Goal: Task Accomplishment & Management: Manage account settings

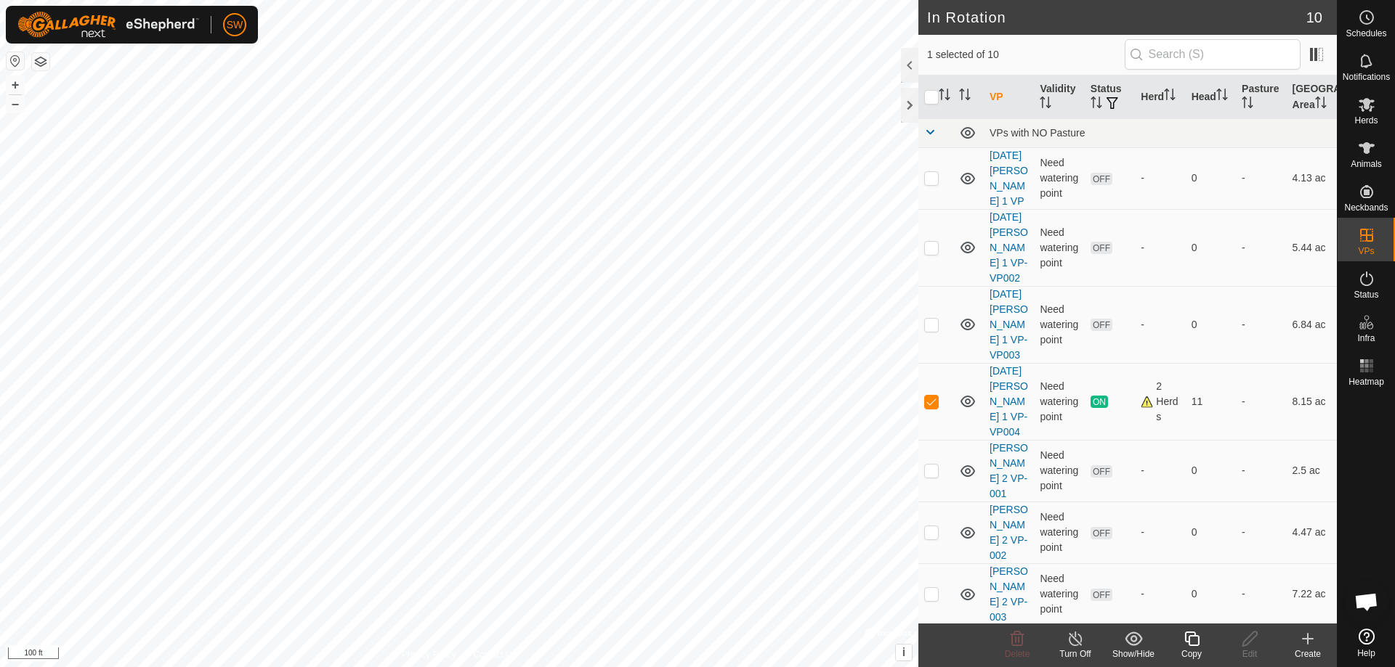
click at [1302, 639] on icon at bounding box center [1307, 639] width 10 height 0
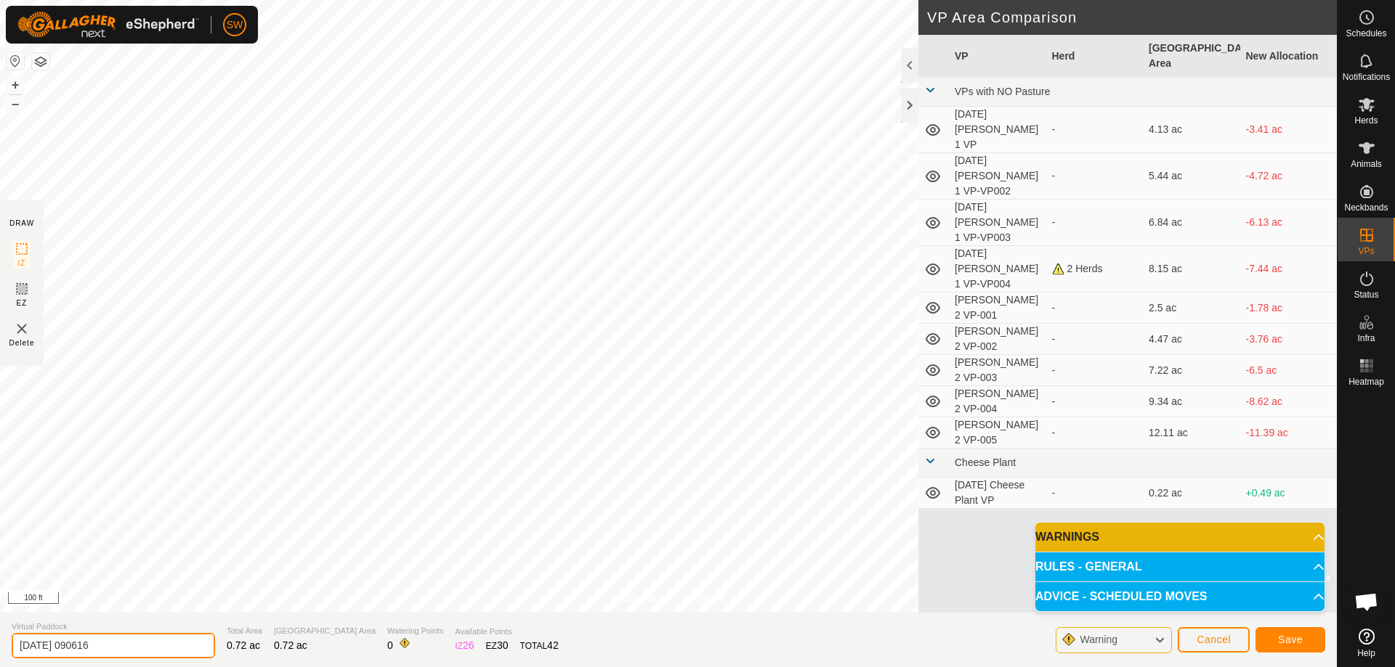
drag, startPoint x: 123, startPoint y: 643, endPoint x: 10, endPoint y: 652, distance: 113.0
click at [10, 652] on section "Virtual Paddock [DATE] 090616 Total Area 0.72 ac Grazing Area 0.72 ac Watering …" at bounding box center [668, 639] width 1336 height 55
type input "Catch Pen 2"
click at [1276, 643] on button "Save" at bounding box center [1290, 640] width 70 height 25
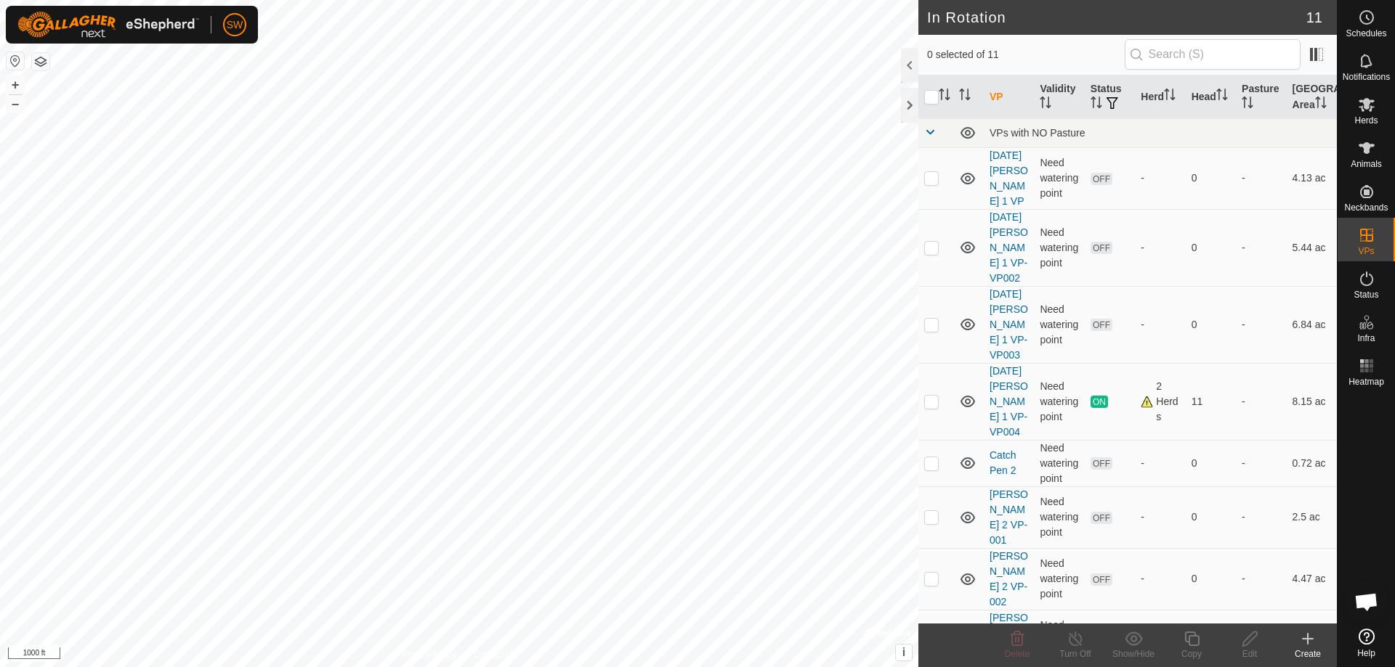
click at [51, 667] on html "SW Schedules Notifications Herds Animals Neckbands VPs Status Infra Heatmap Hel…" at bounding box center [697, 333] width 1395 height 667
click at [1310, 636] on icon at bounding box center [1307, 638] width 17 height 17
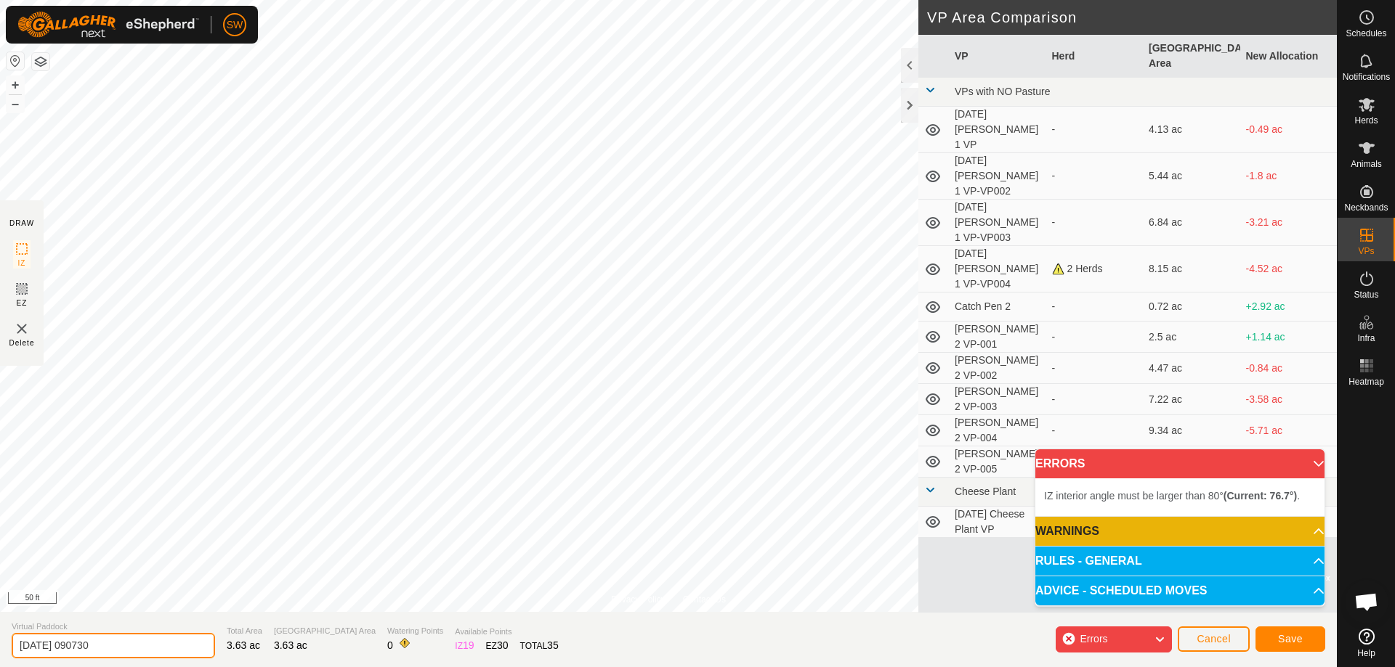
click at [0, 646] on section "Virtual Paddock [DATE] 090730 Total Area 3.63 ac Grazing Area 3.63 ac Watering …" at bounding box center [668, 639] width 1336 height 55
drag, startPoint x: 23, startPoint y: 646, endPoint x: 0, endPoint y: 649, distance: 22.6
click at [0, 649] on section "Virtual Paddock [DATE] 090730 Total Area 3.63 ac Grazing Area 3.63 ac Watering …" at bounding box center [668, 639] width 1336 height 55
type input "Home 1A"
click at [1302, 637] on button "Save" at bounding box center [1290, 639] width 70 height 25
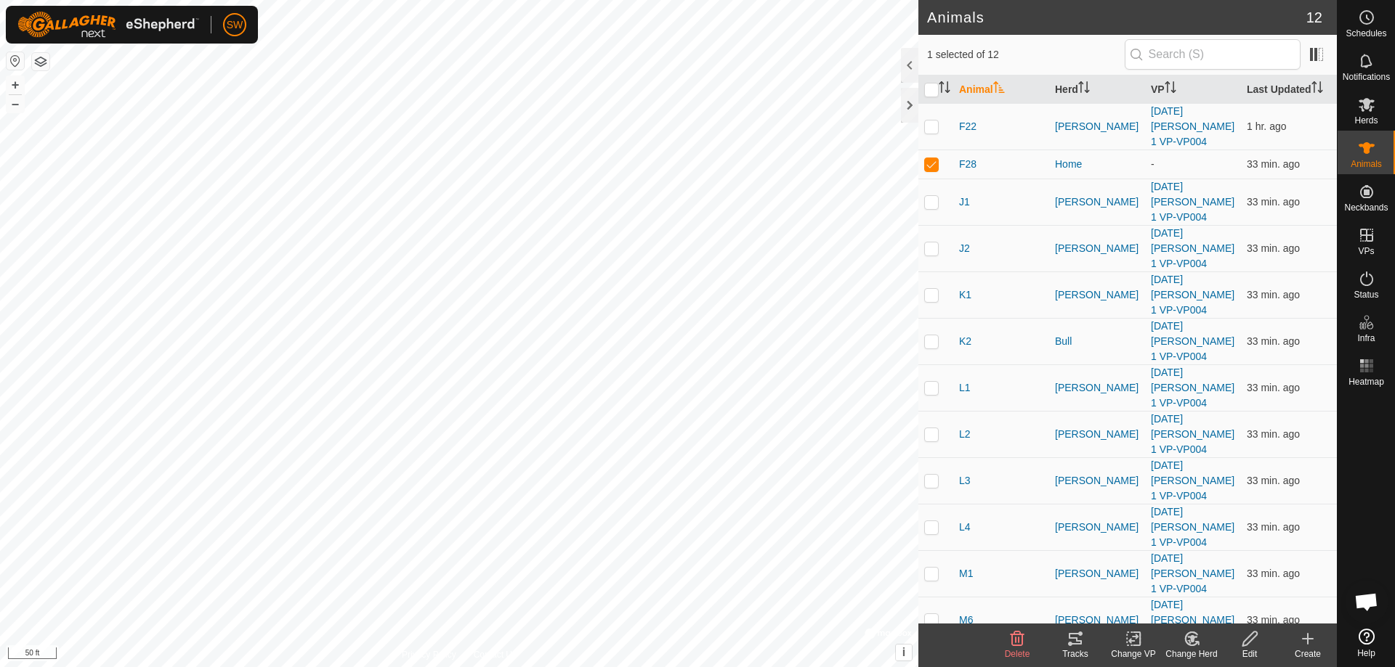
click at [1135, 644] on icon at bounding box center [1133, 638] width 18 height 17
click at [1147, 572] on link "Choose VP..." at bounding box center [1177, 576] width 144 height 29
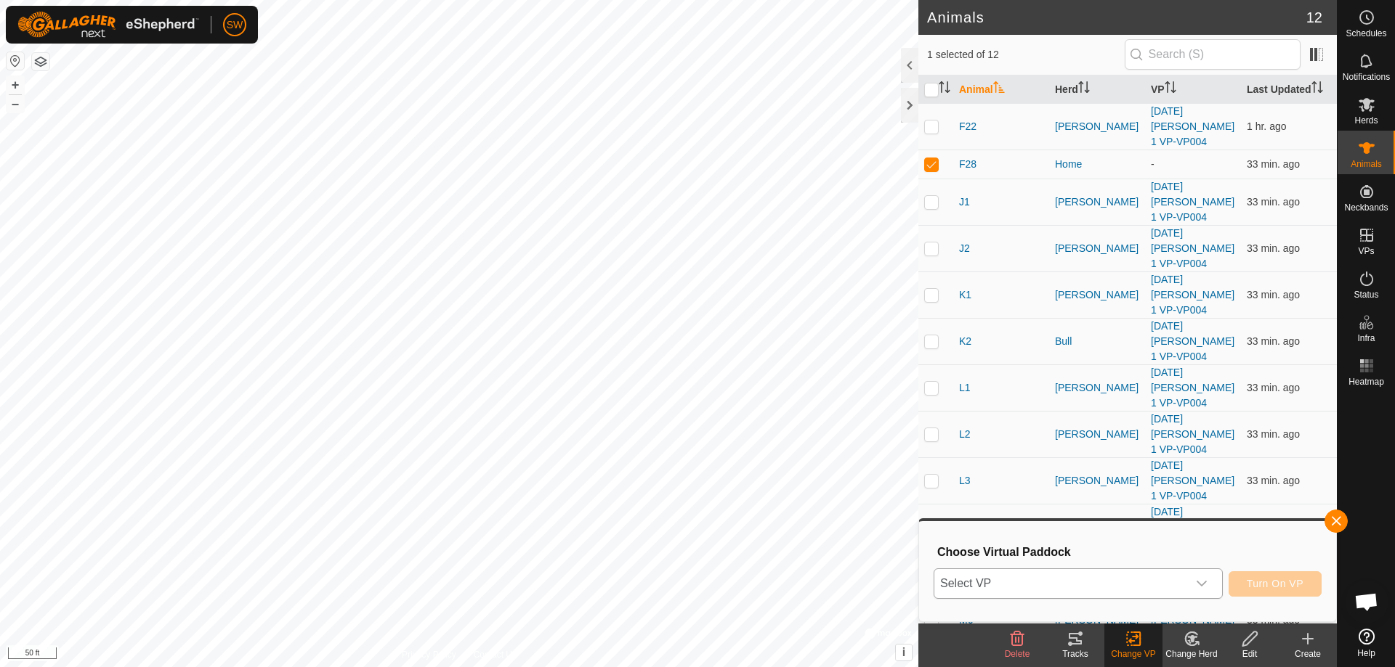
click at [1202, 582] on icon "dropdown trigger" at bounding box center [1201, 584] width 12 height 12
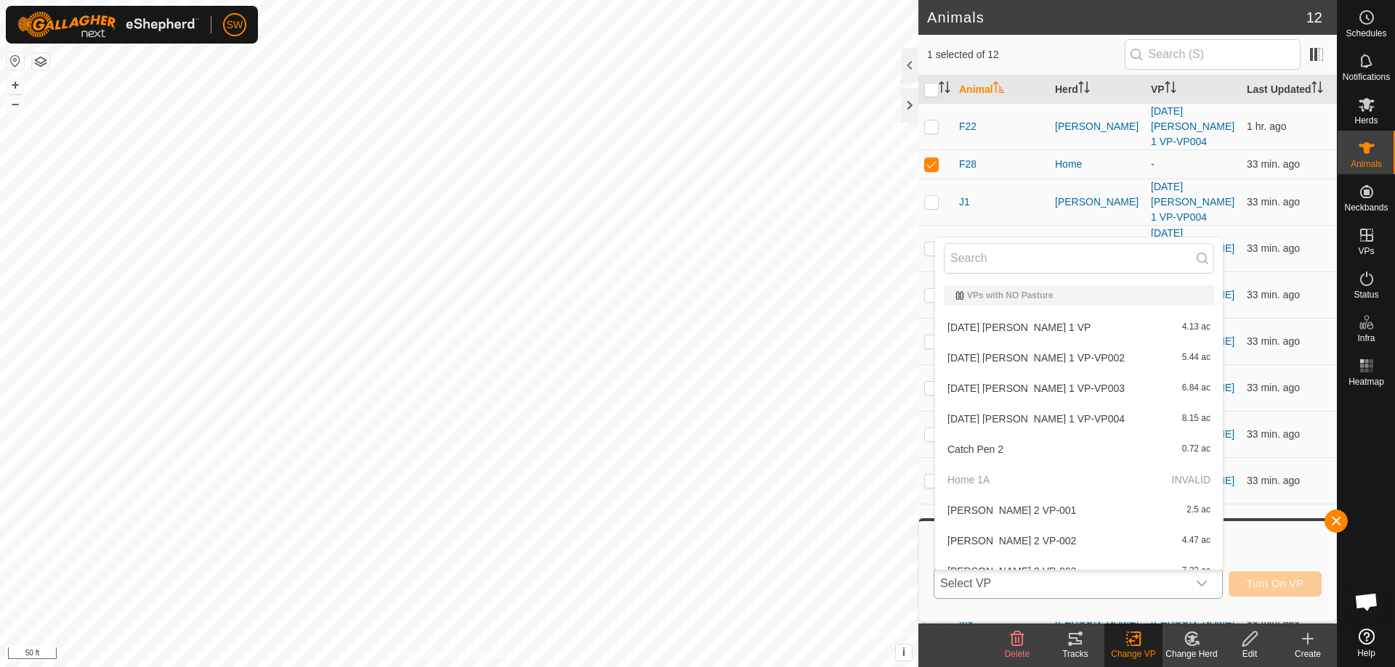
click at [992, 474] on p-selectitem "Home 1A INVALID" at bounding box center [1079, 480] width 288 height 29
click at [1337, 521] on button "button" at bounding box center [1335, 521] width 23 height 23
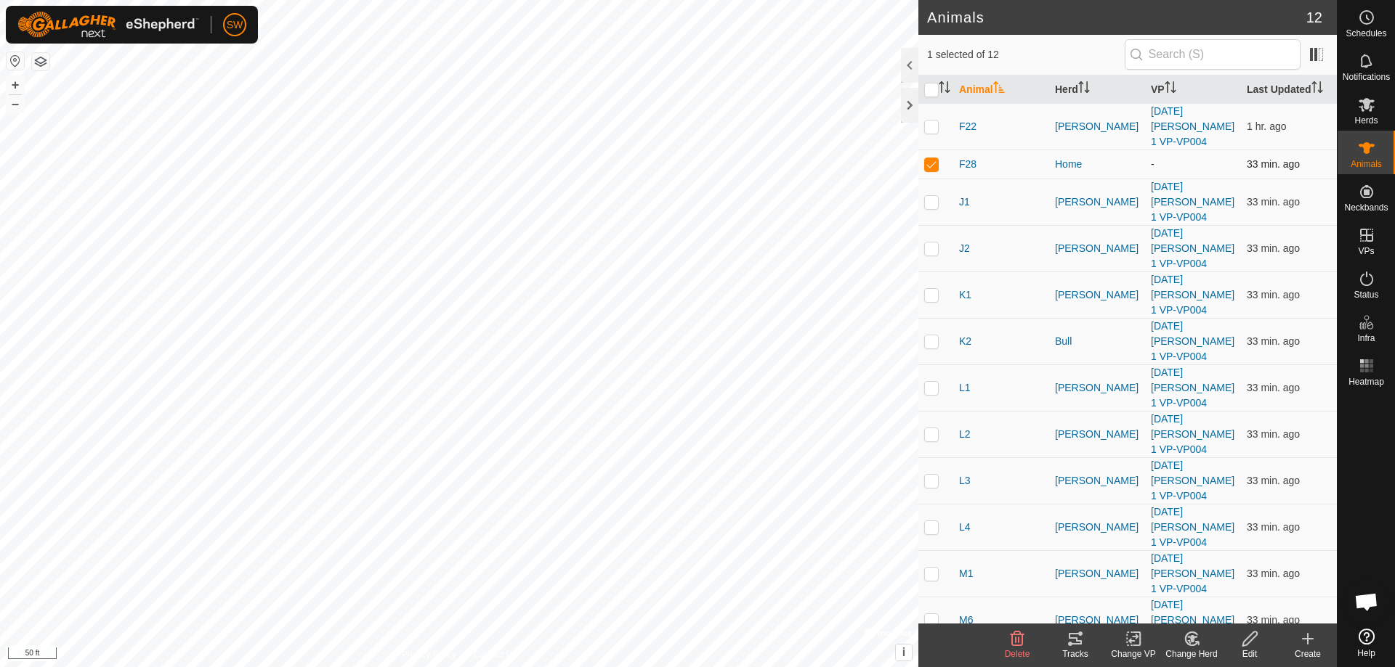
click at [934, 162] on p-checkbox at bounding box center [931, 164] width 15 height 12
checkbox input "false"
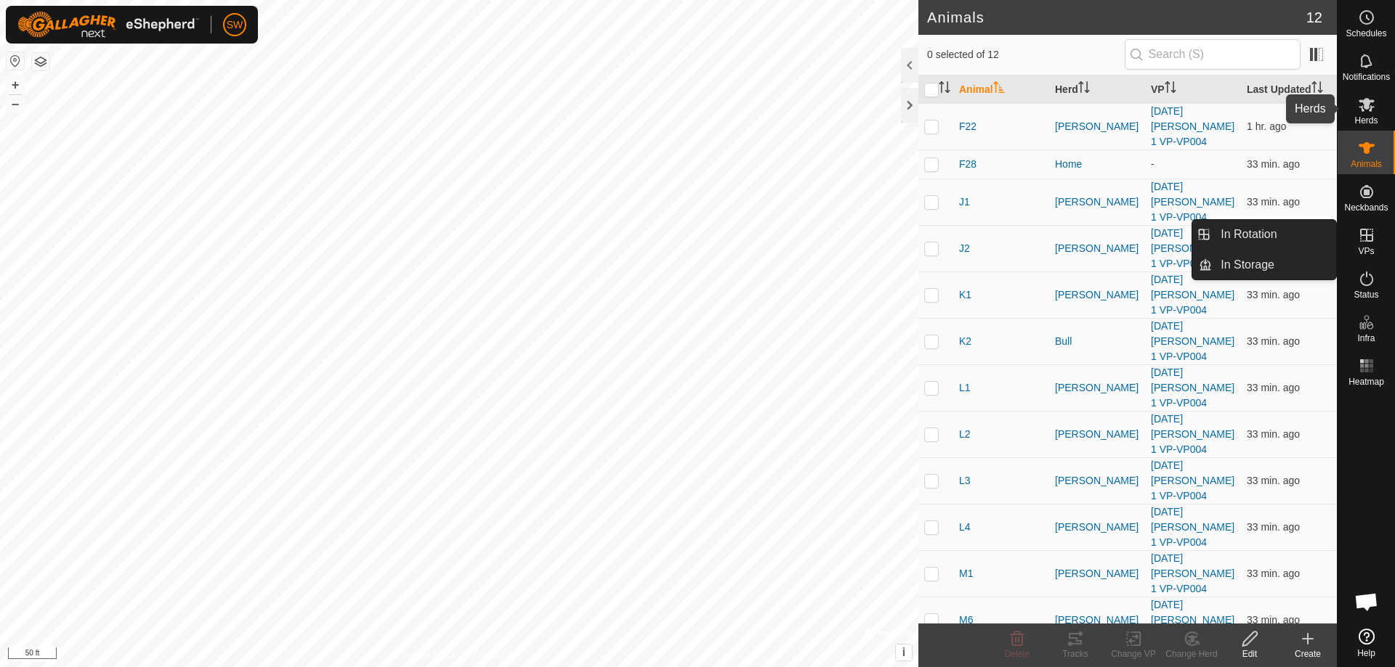
click at [1369, 118] on span "Herds" at bounding box center [1365, 120] width 23 height 9
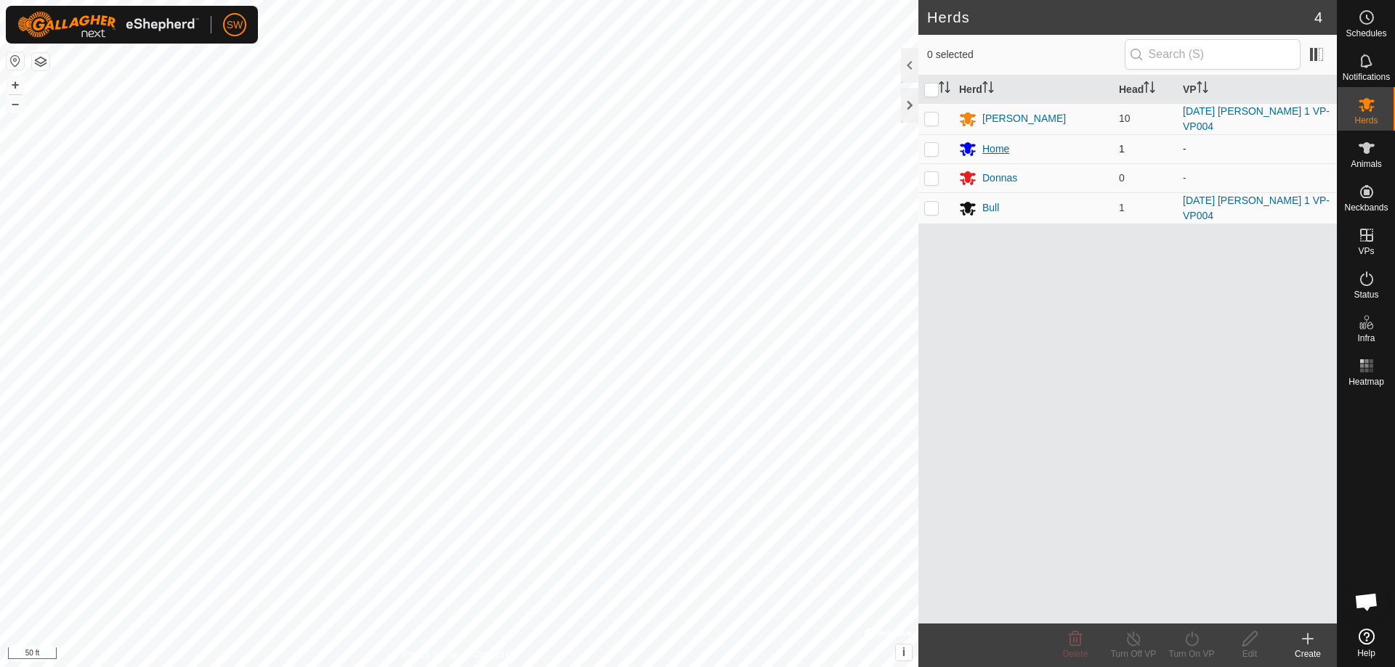
click at [998, 142] on div "Home" at bounding box center [995, 149] width 27 height 15
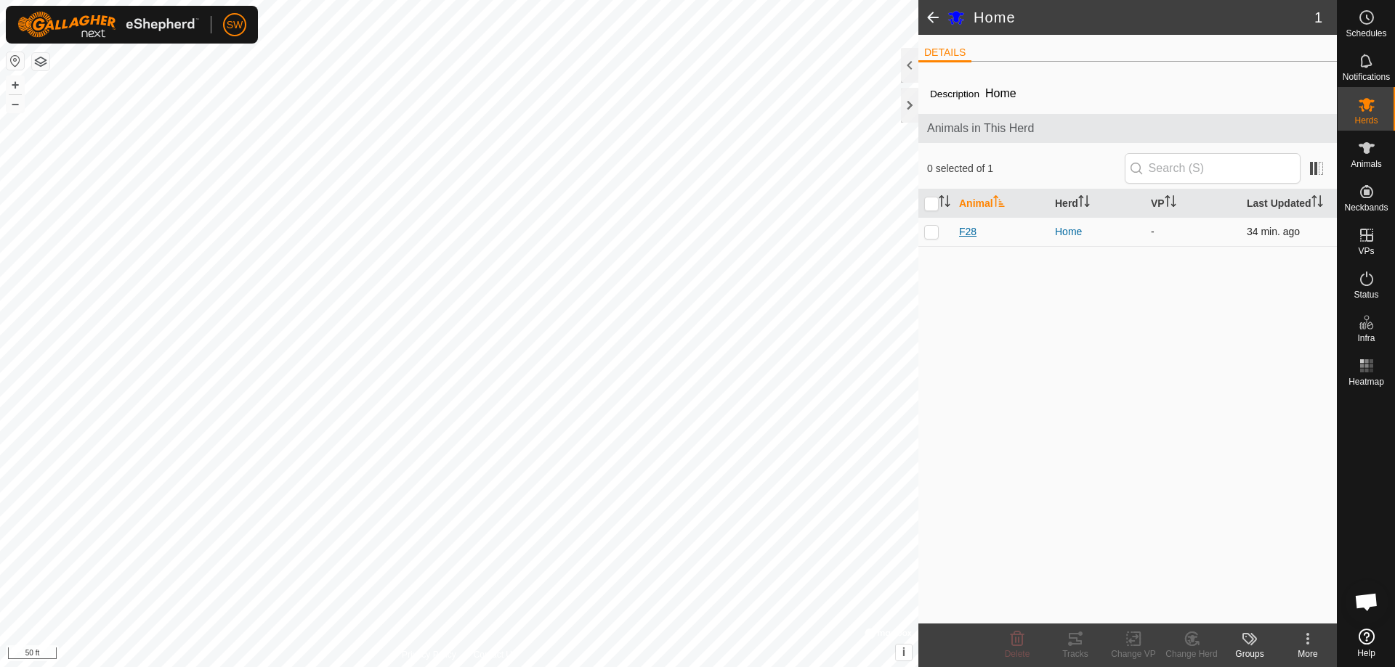
click at [967, 231] on span "F28" at bounding box center [967, 231] width 17 height 15
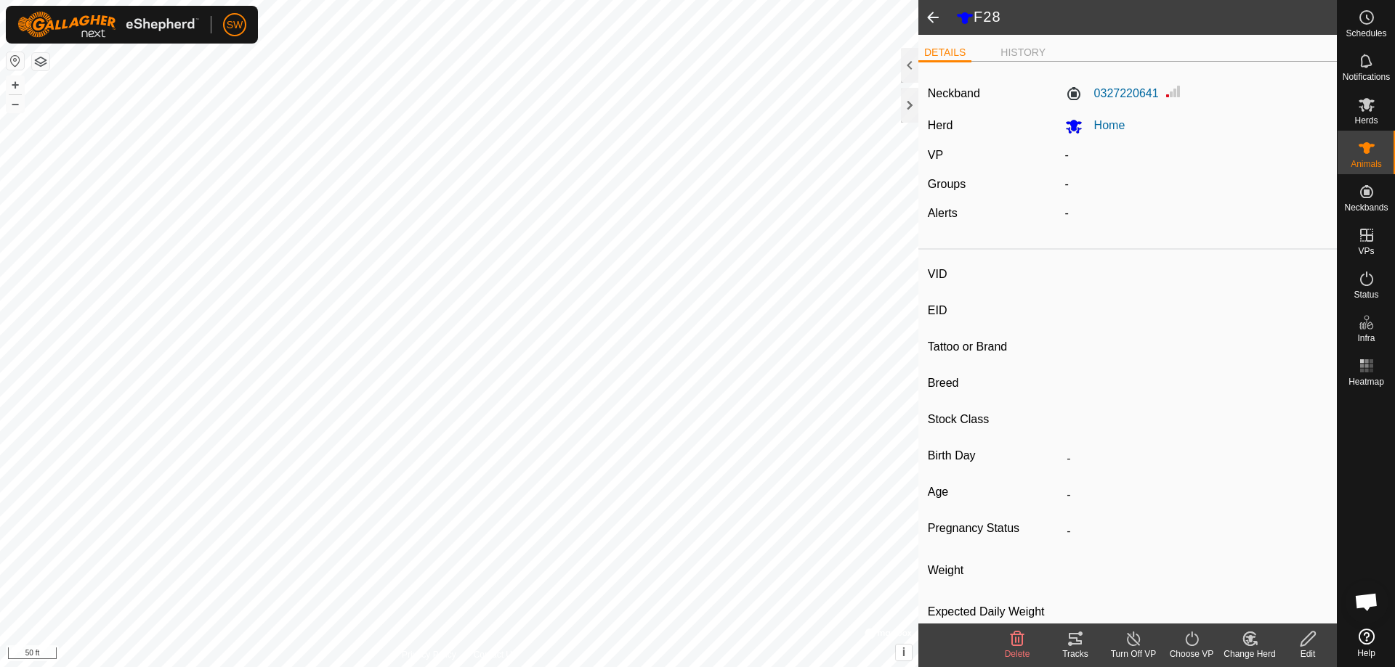
type input "F28"
type input "-"
type input "[PERSON_NAME]"
type input "SP"
type input "-"
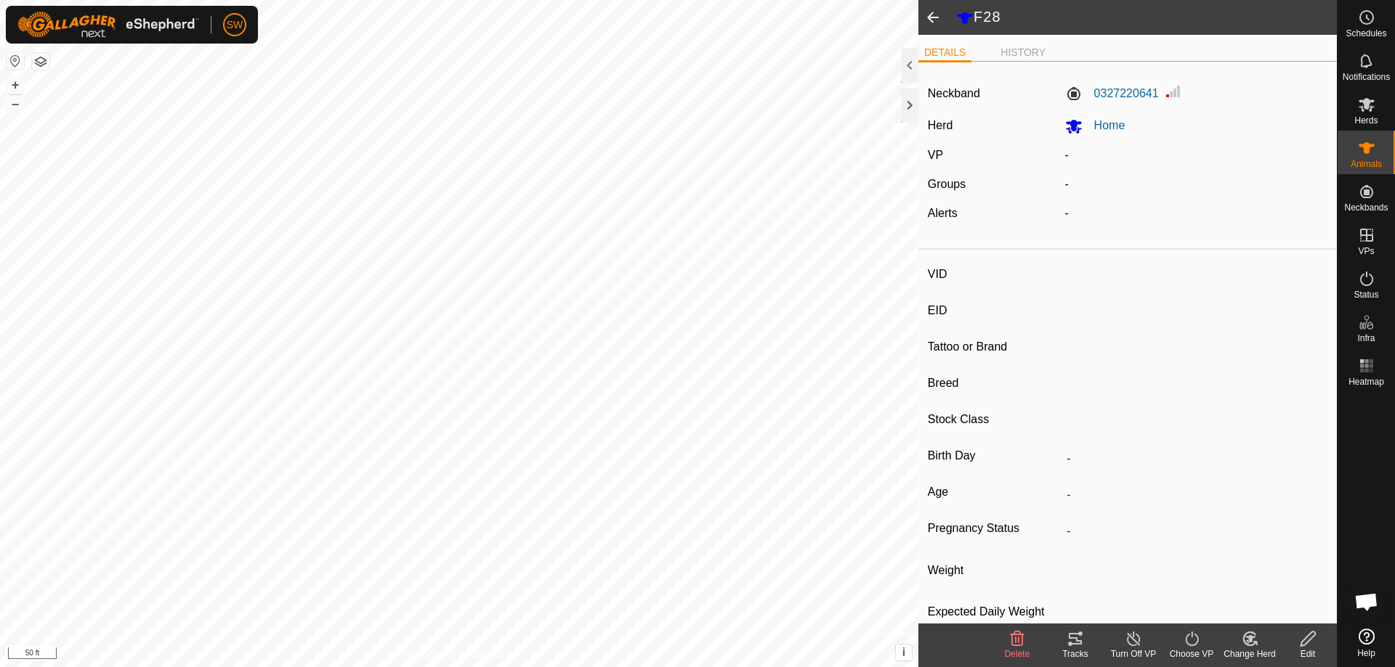
type input "0 kg"
type input "-"
click at [927, 17] on span at bounding box center [932, 17] width 29 height 35
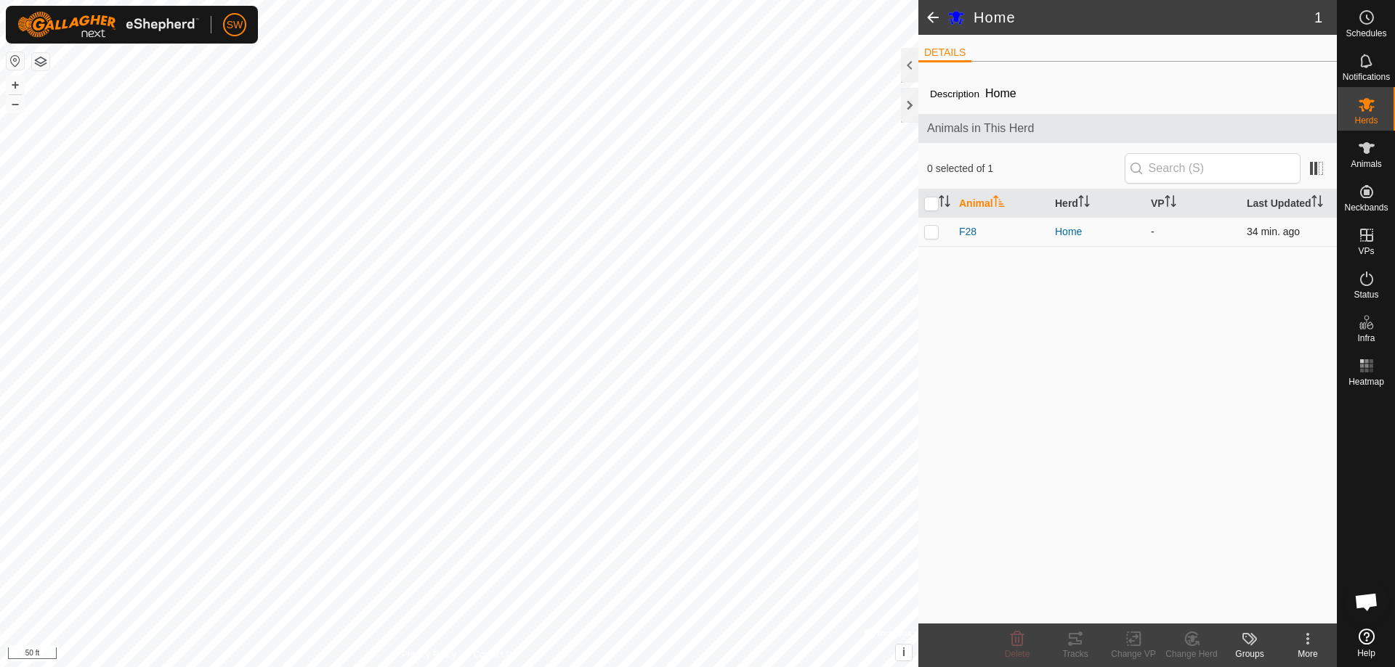
click at [1151, 232] on app-display-virtual-paddock-transition "-" at bounding box center [1152, 232] width 4 height 12
click at [927, 12] on span at bounding box center [932, 17] width 29 height 35
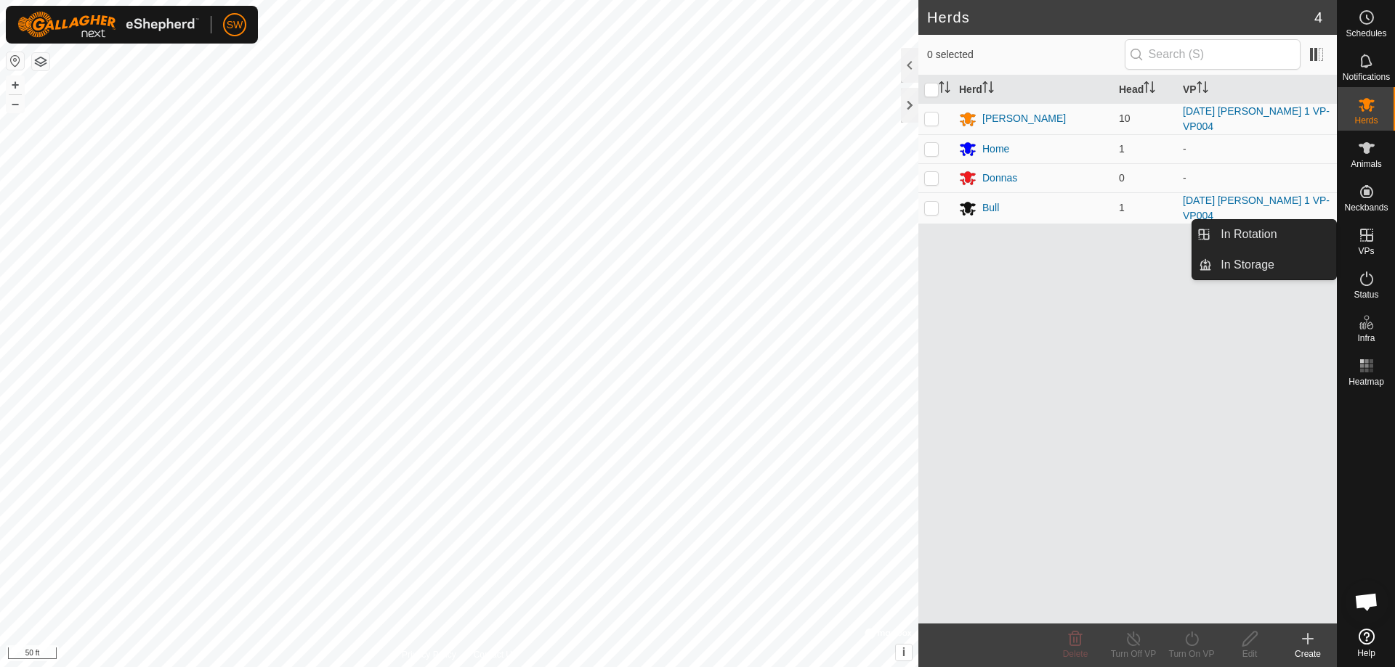
click at [1363, 245] on es-virtualpaddocks-svg-icon at bounding box center [1366, 235] width 26 height 23
click at [1368, 250] on span "VPs" at bounding box center [1365, 251] width 16 height 9
click at [1251, 237] on link "In Rotation" at bounding box center [1273, 234] width 124 height 29
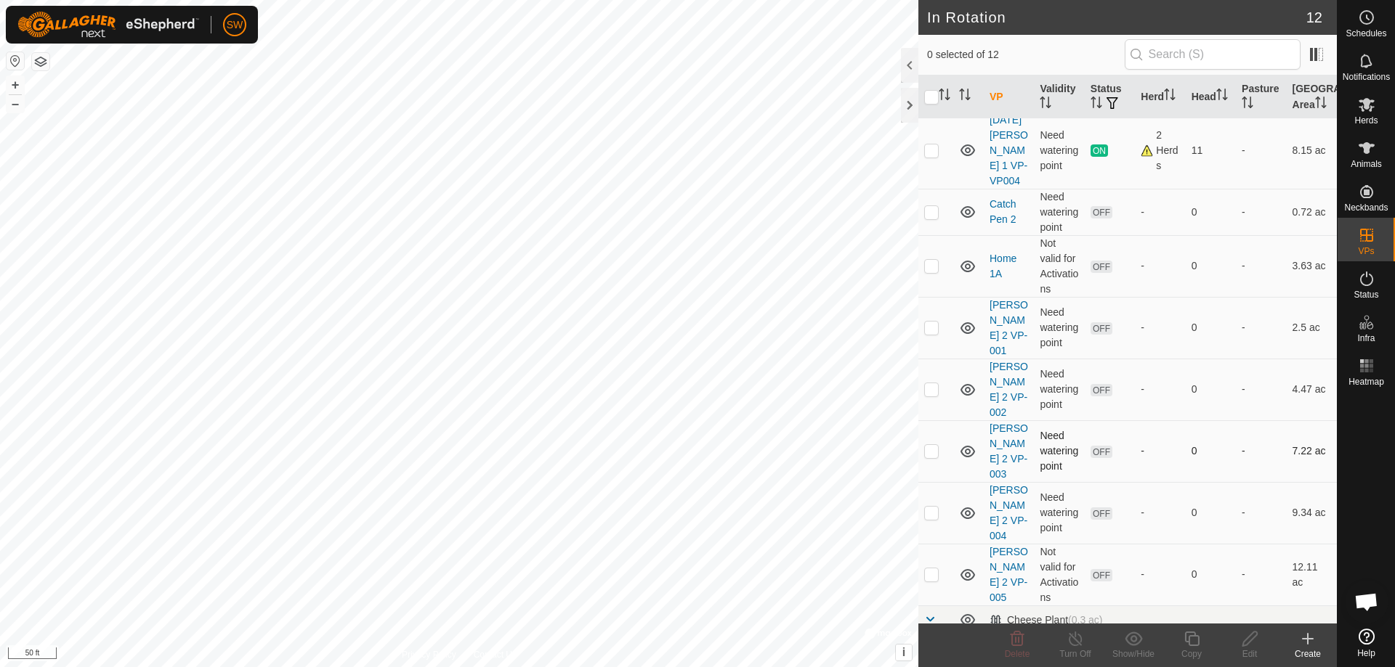
scroll to position [279, 0]
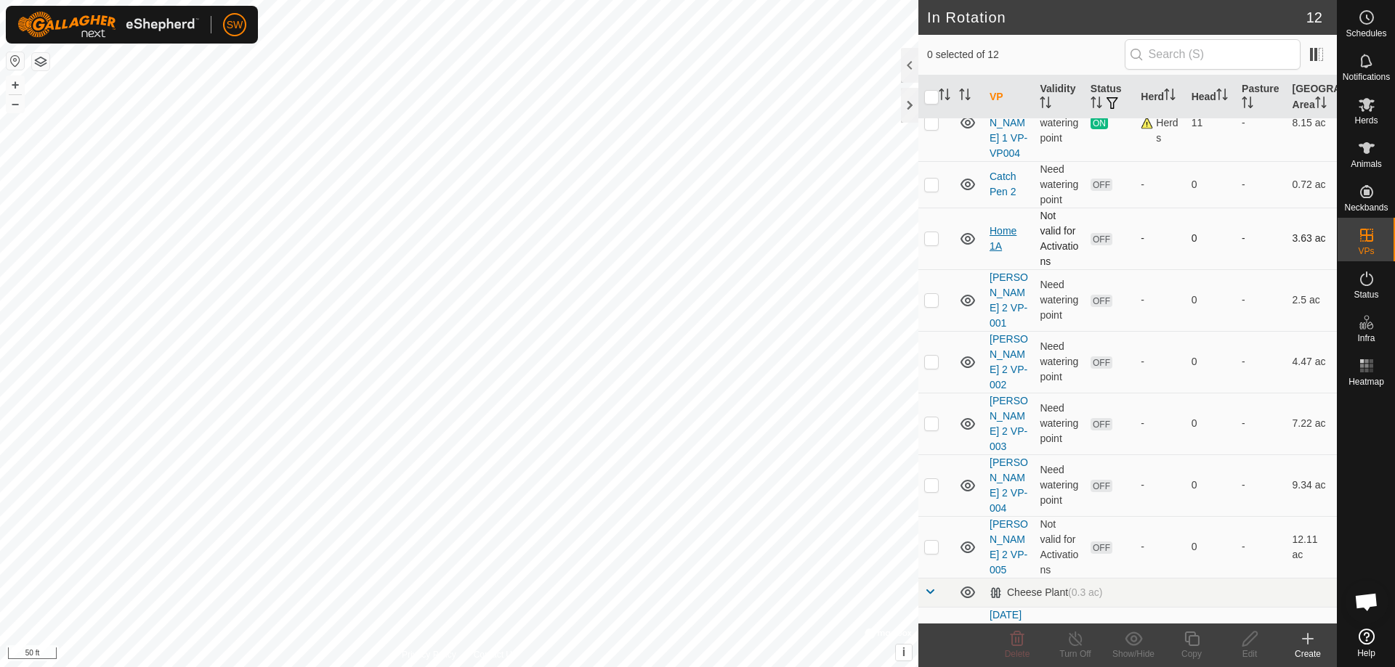
click at [1007, 235] on link "Home 1A" at bounding box center [1002, 238] width 27 height 27
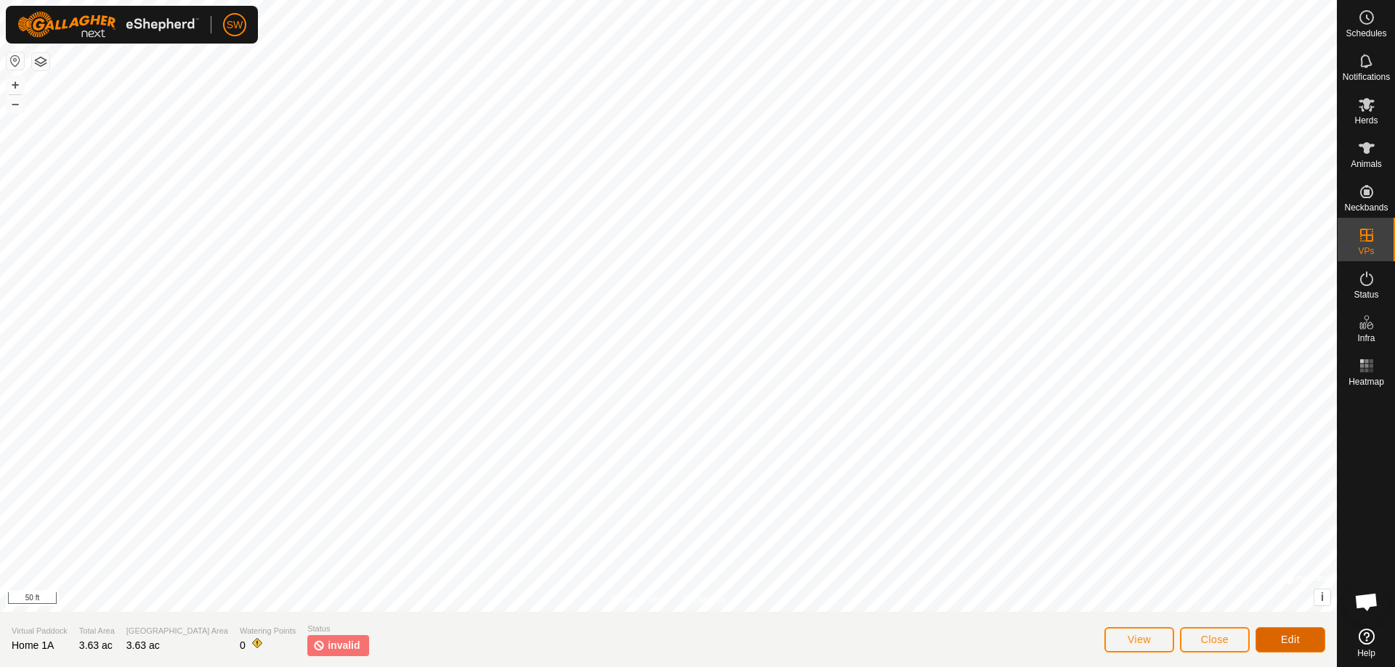
click at [1300, 643] on button "Edit" at bounding box center [1290, 640] width 70 height 25
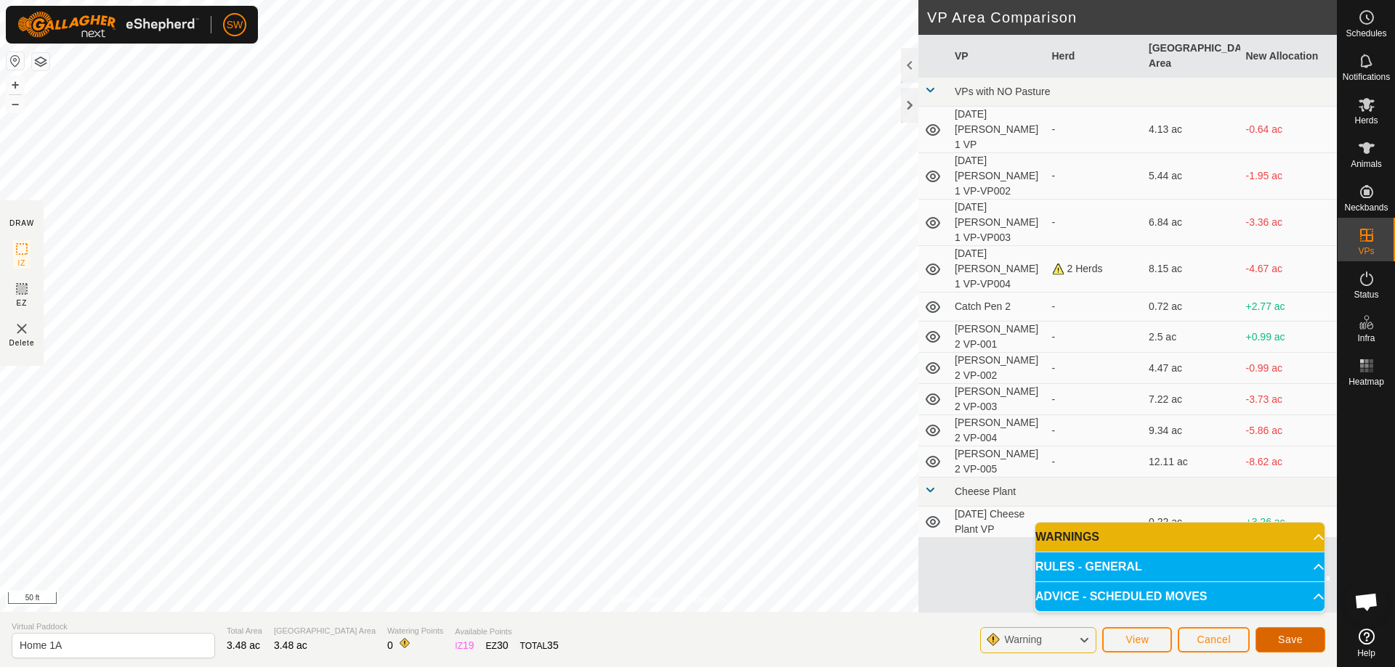
click at [1299, 639] on span "Save" at bounding box center [1290, 640] width 25 height 12
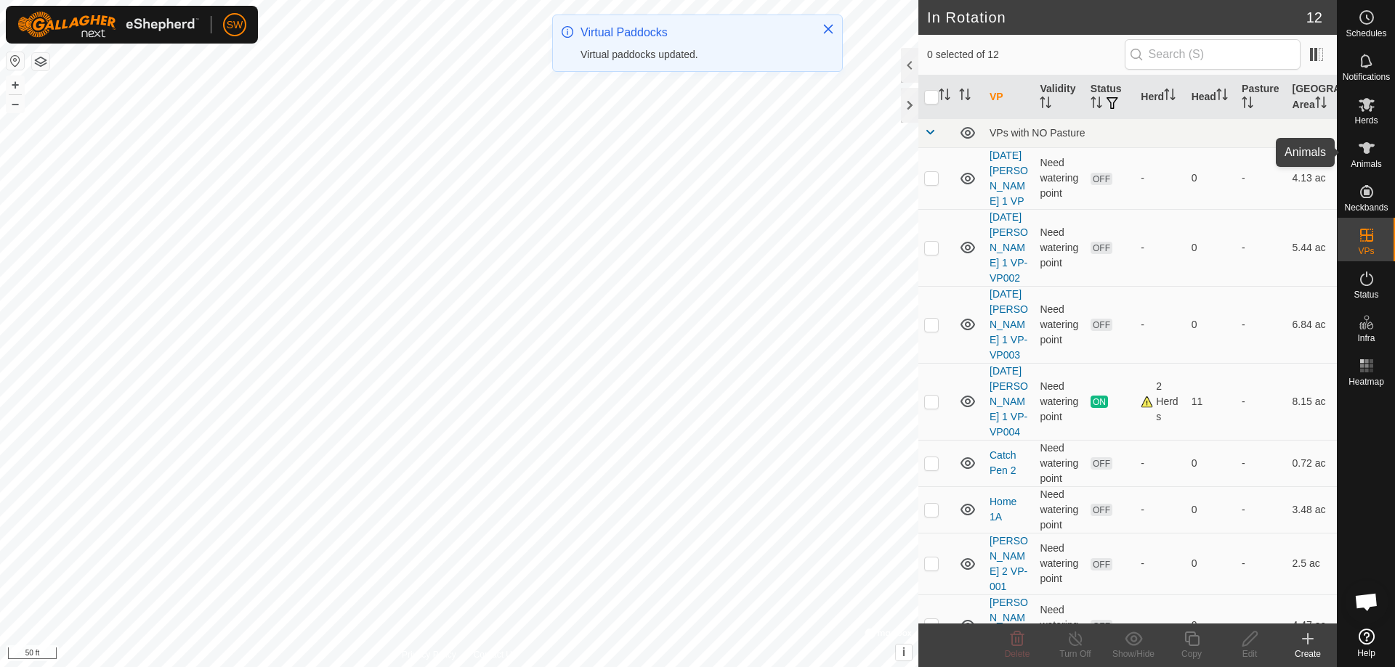
click at [1368, 139] on icon at bounding box center [1365, 147] width 17 height 17
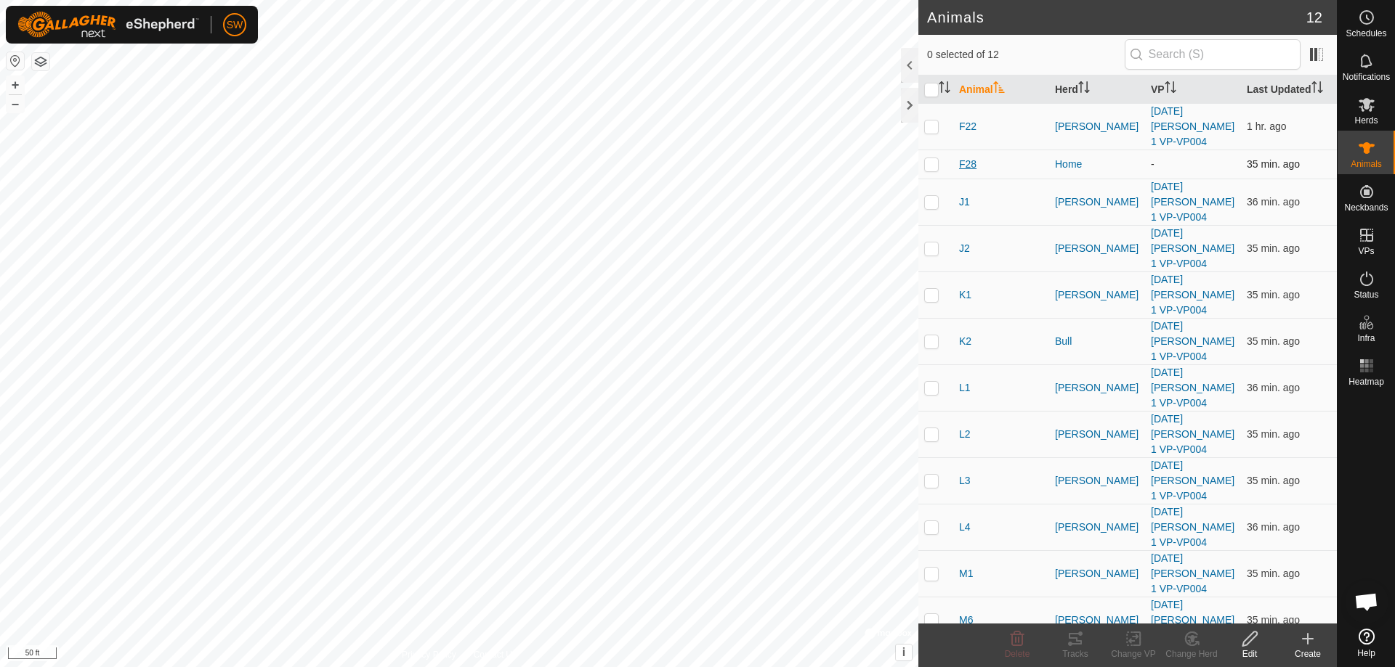
click at [969, 163] on span "F28" at bounding box center [967, 164] width 17 height 15
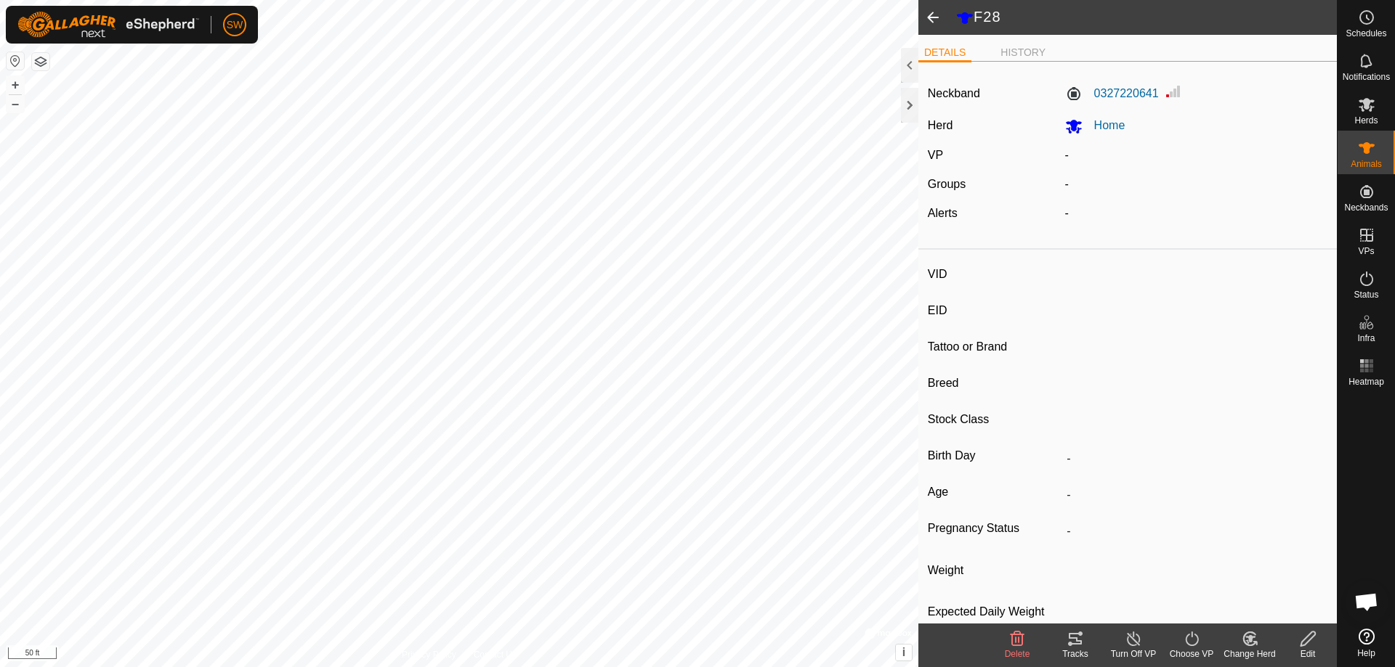
type input "F28"
type input "-"
type input "[PERSON_NAME]"
type input "SP"
type input "-"
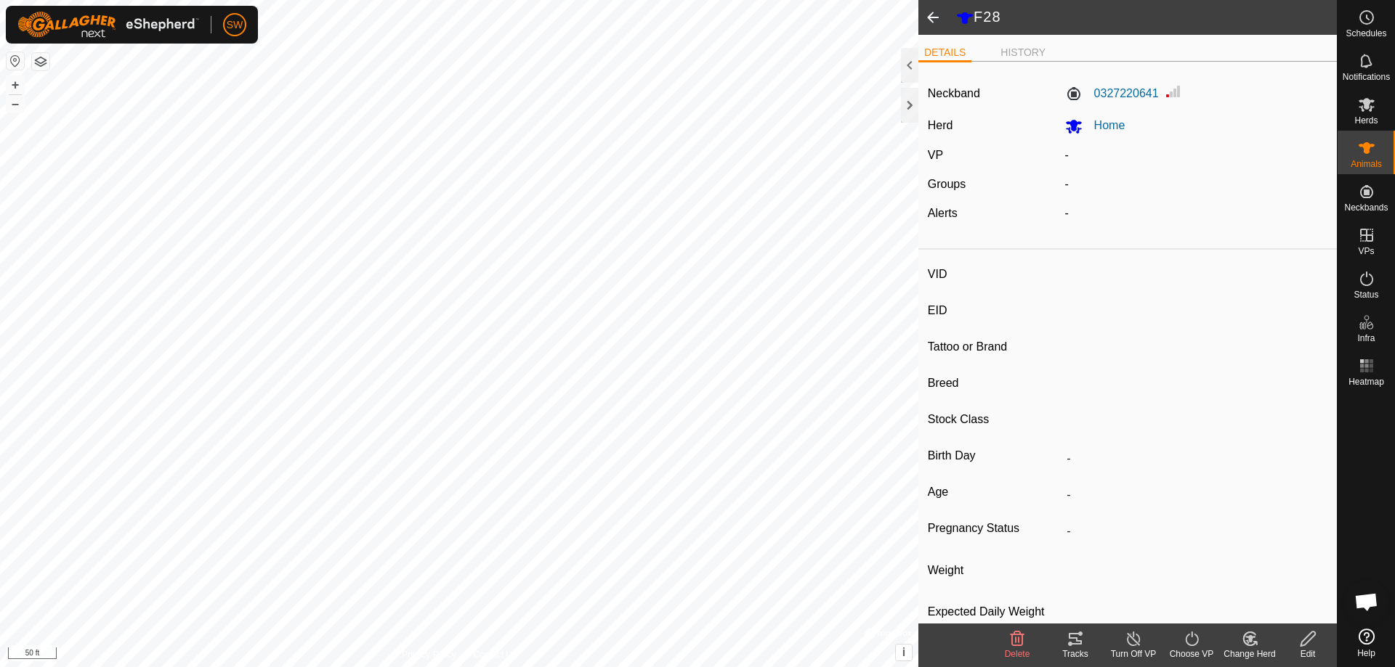
type input "0 kg"
type input "-"
click at [934, 20] on span at bounding box center [932, 17] width 29 height 35
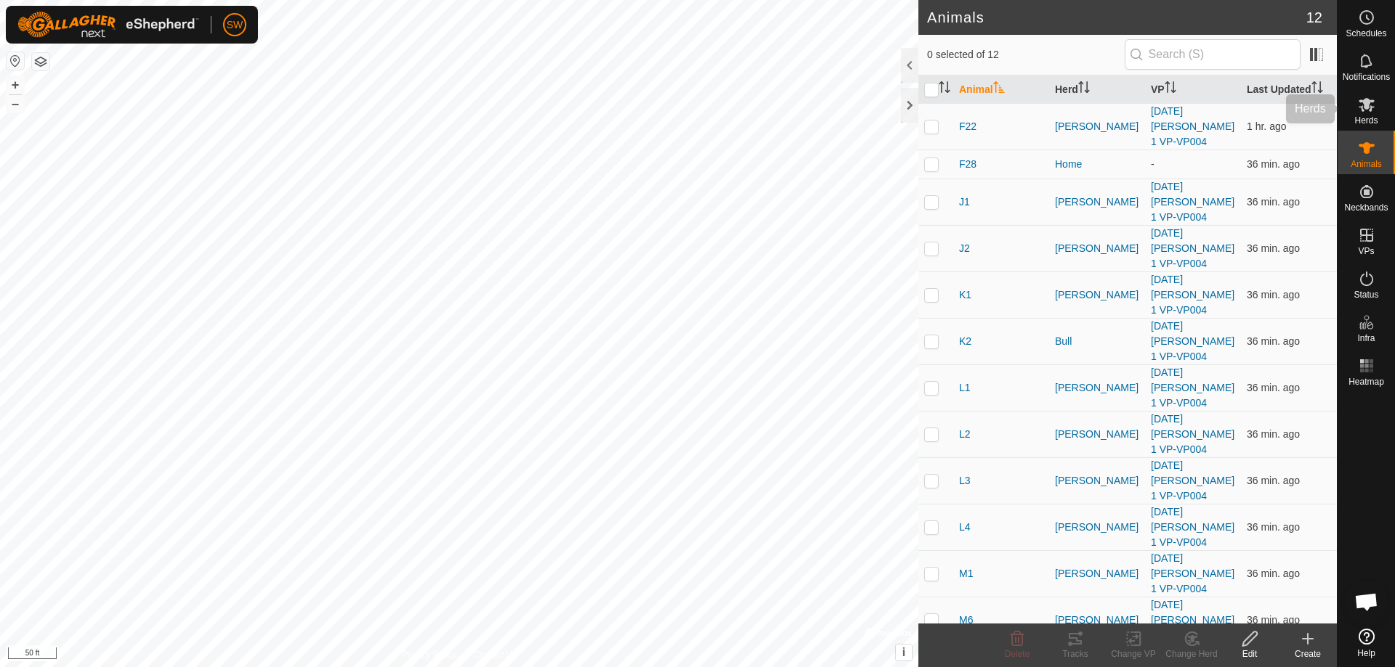
click at [1376, 107] on es-mob-svg-icon at bounding box center [1366, 104] width 26 height 23
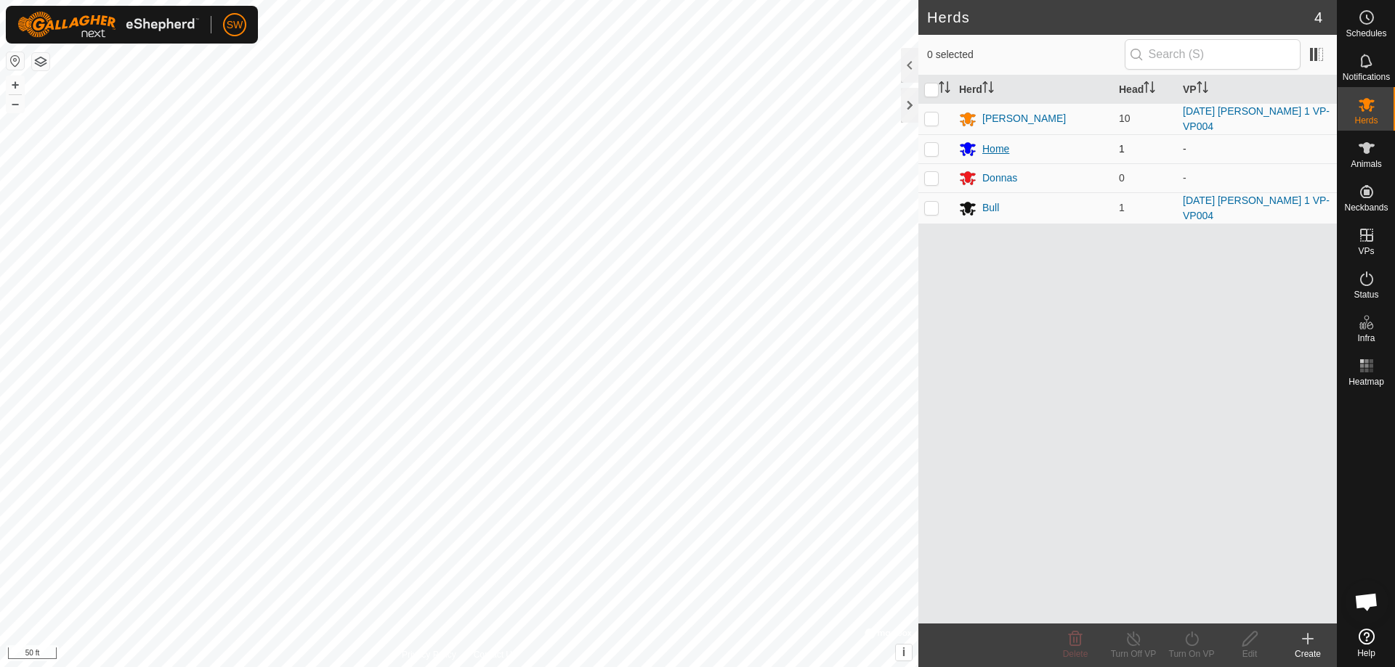
click at [984, 142] on div "Home" at bounding box center [995, 149] width 27 height 15
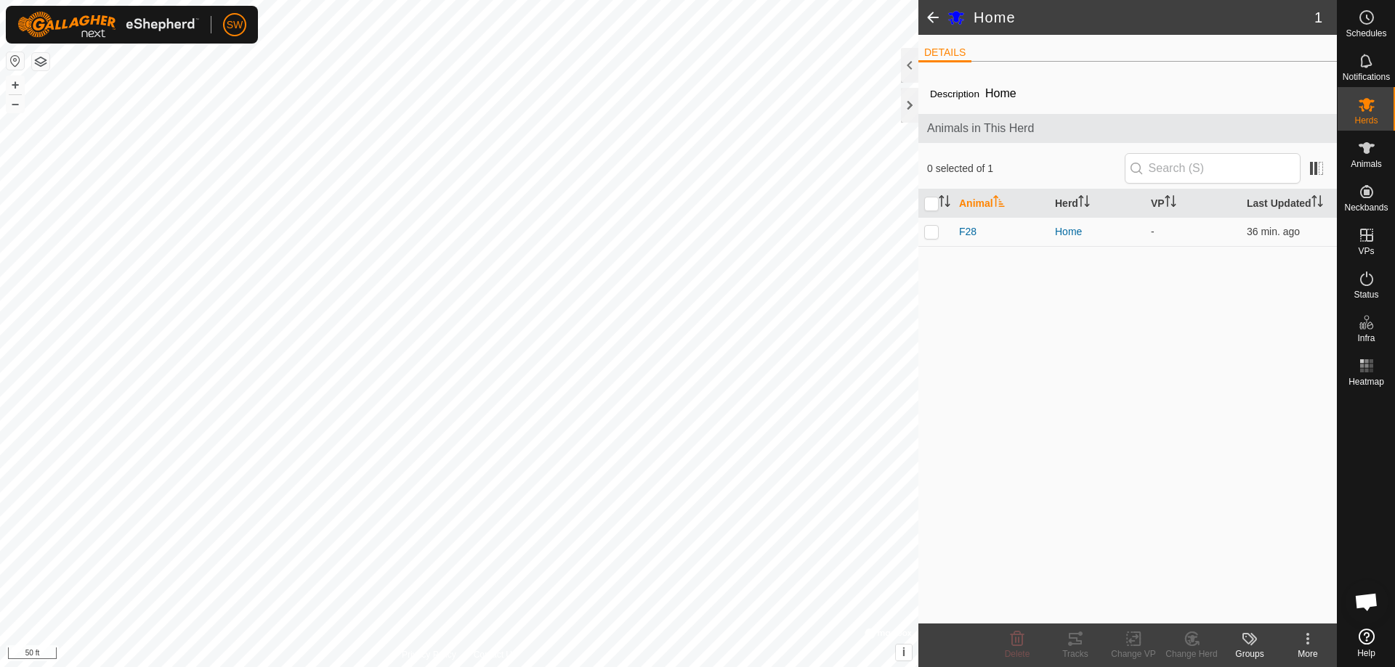
click at [1302, 641] on icon at bounding box center [1307, 638] width 17 height 17
click at [1134, 541] on div "Description Home Animals in This Herd 0 selected of 1 Animal Herd VP Last Updat…" at bounding box center [1127, 348] width 418 height 551
click at [938, 235] on p-checkbox at bounding box center [931, 232] width 15 height 12
checkbox input "true"
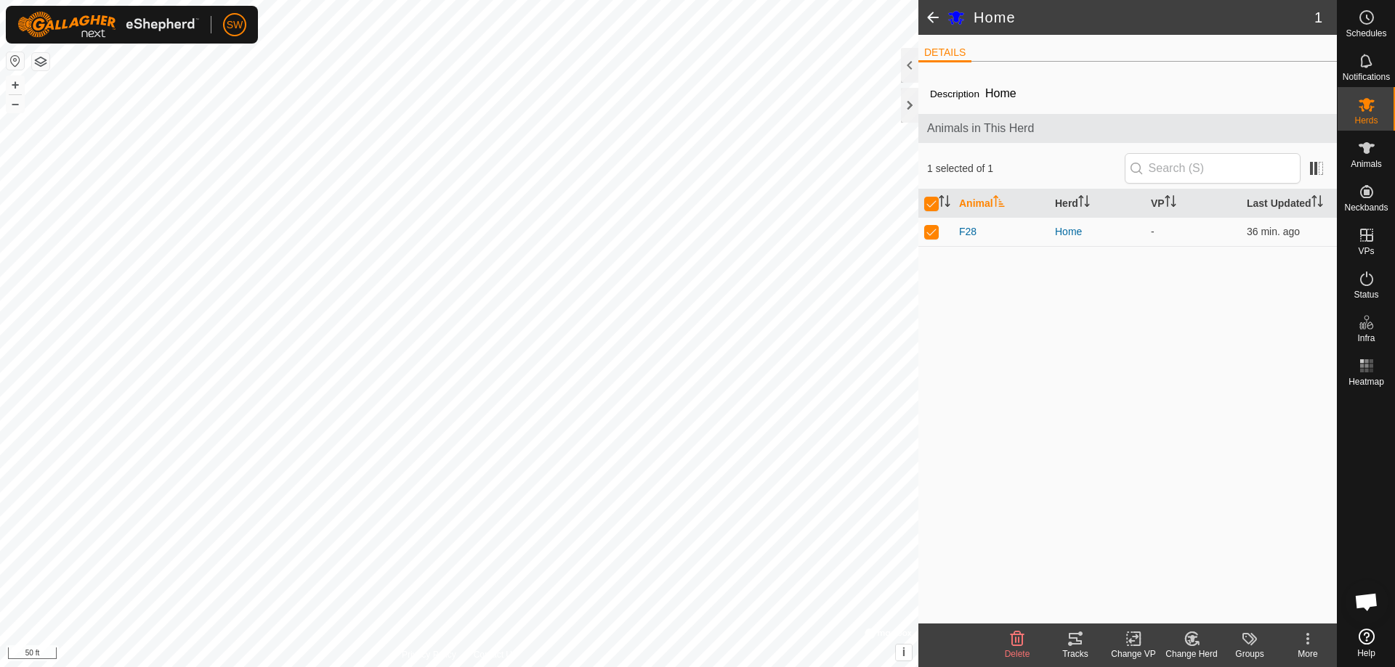
click at [1135, 649] on div "Change VP" at bounding box center [1133, 654] width 58 height 13
click at [1145, 572] on link "Choose VP..." at bounding box center [1177, 576] width 144 height 29
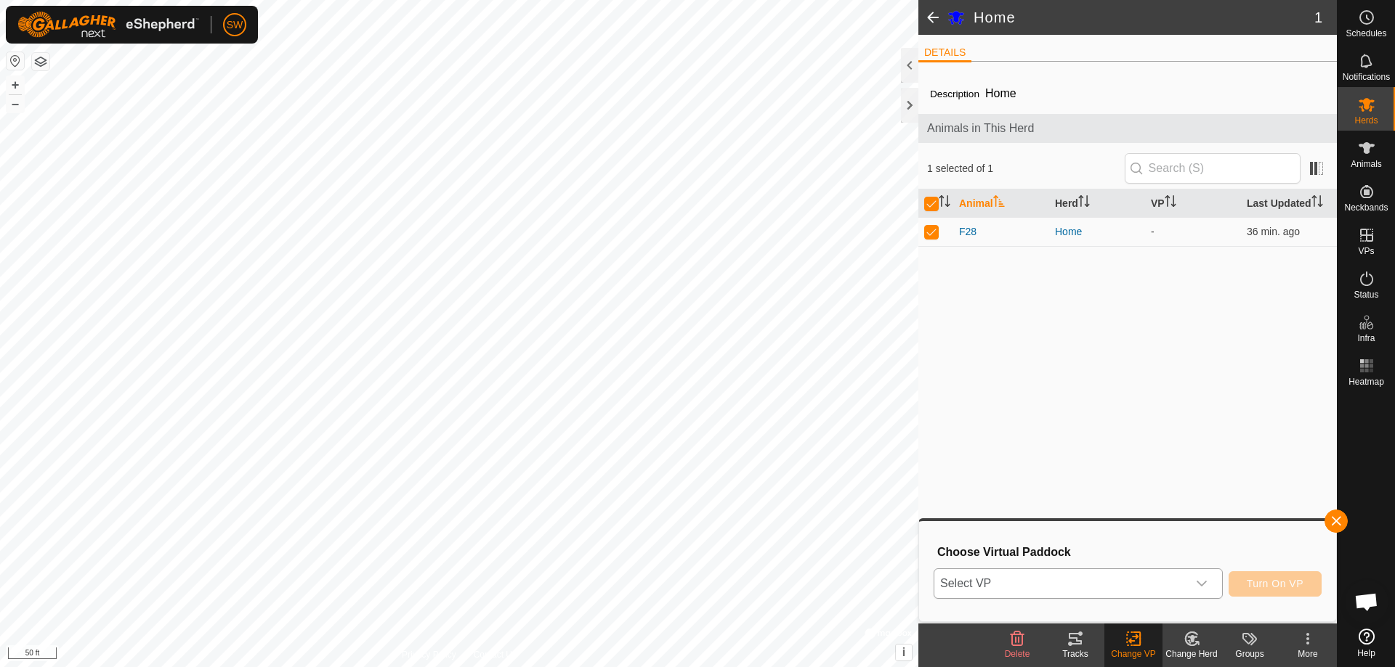
click at [1203, 583] on icon "dropdown trigger" at bounding box center [1201, 584] width 10 height 6
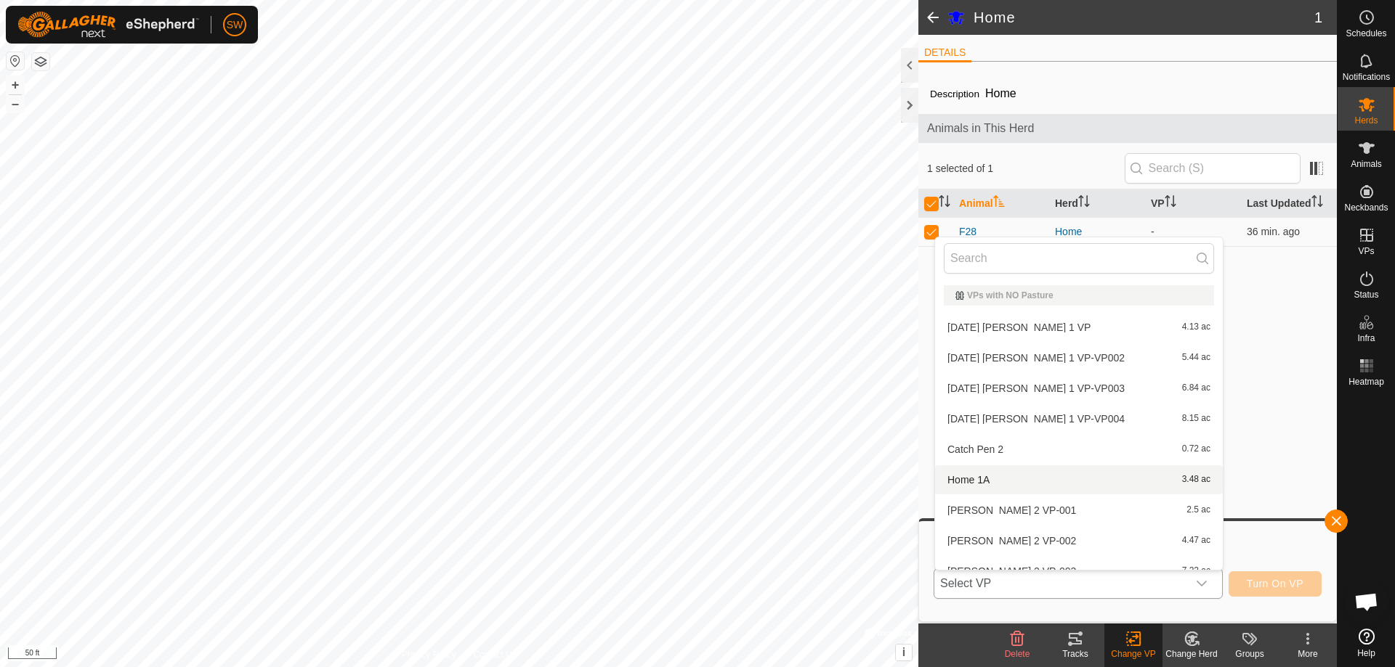
click at [986, 487] on li "Home 1A 3.48 ac" at bounding box center [1079, 480] width 288 height 29
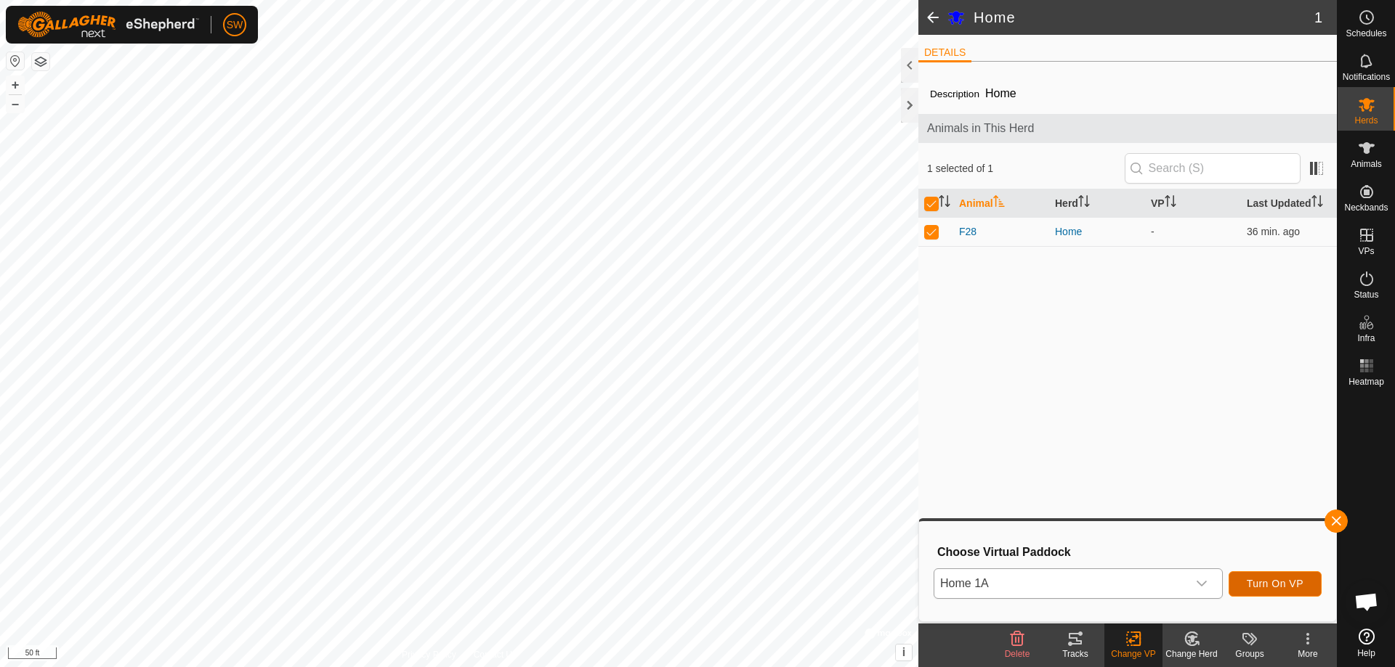
click at [1262, 580] on span "Turn On VP" at bounding box center [1274, 584] width 57 height 12
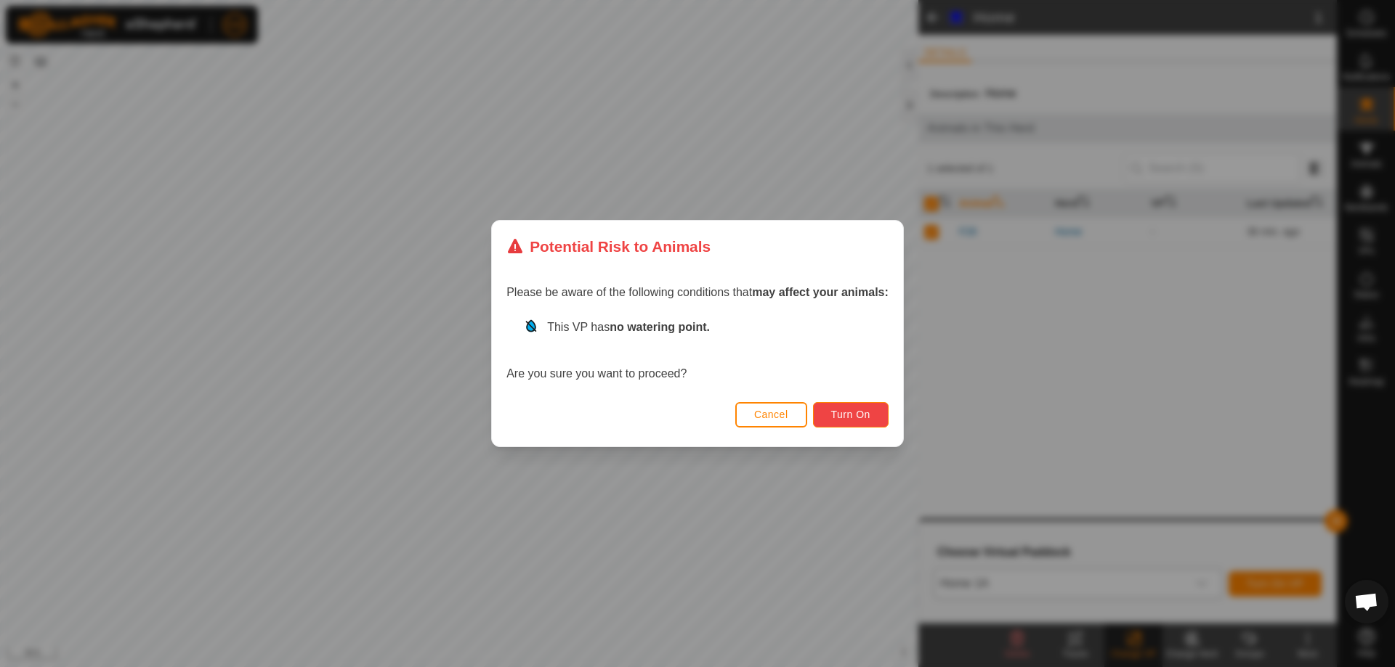
click at [848, 413] on span "Turn On" at bounding box center [850, 415] width 39 height 12
